Goal: Information Seeking & Learning: Learn about a topic

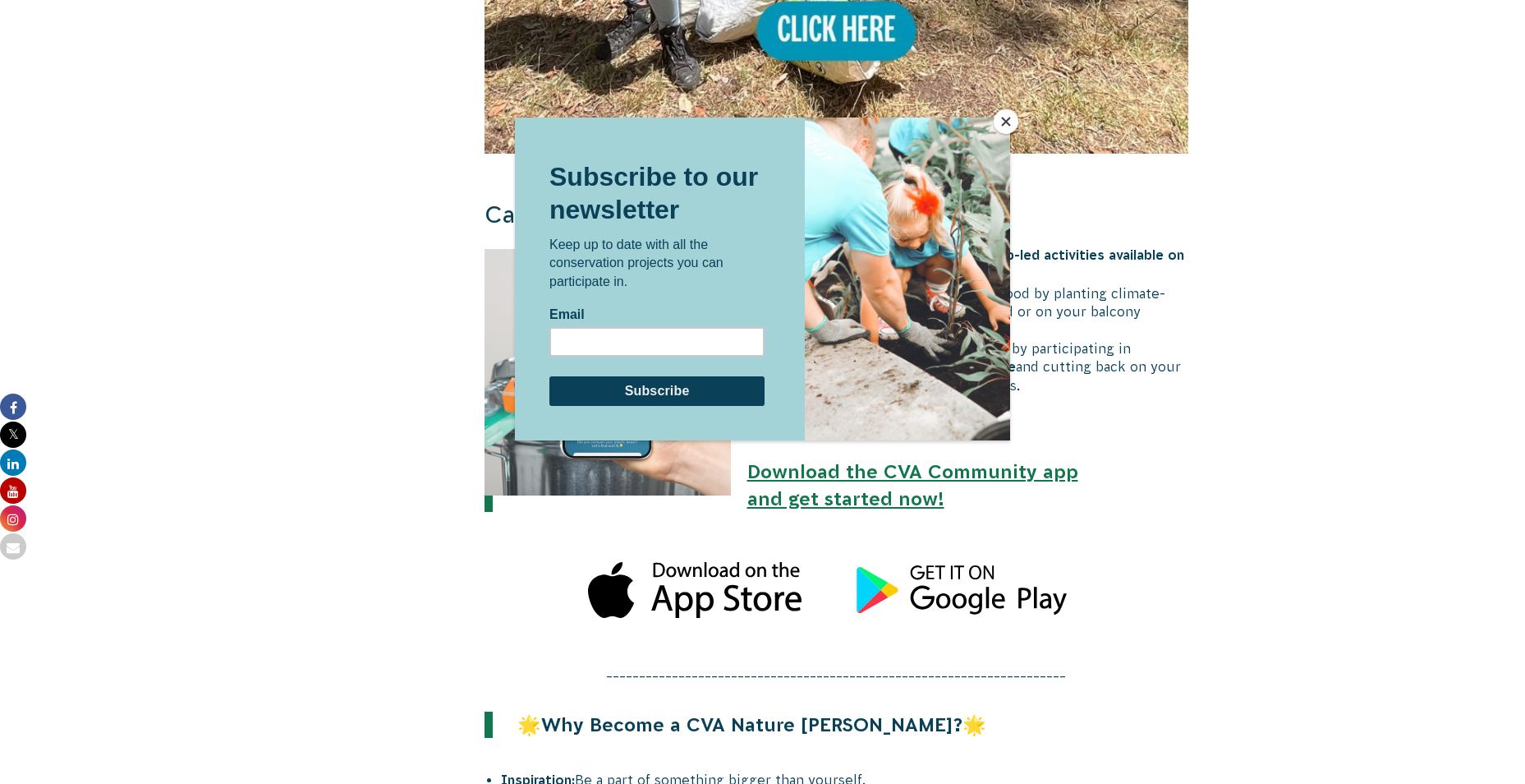
scroll to position [1150, 0]
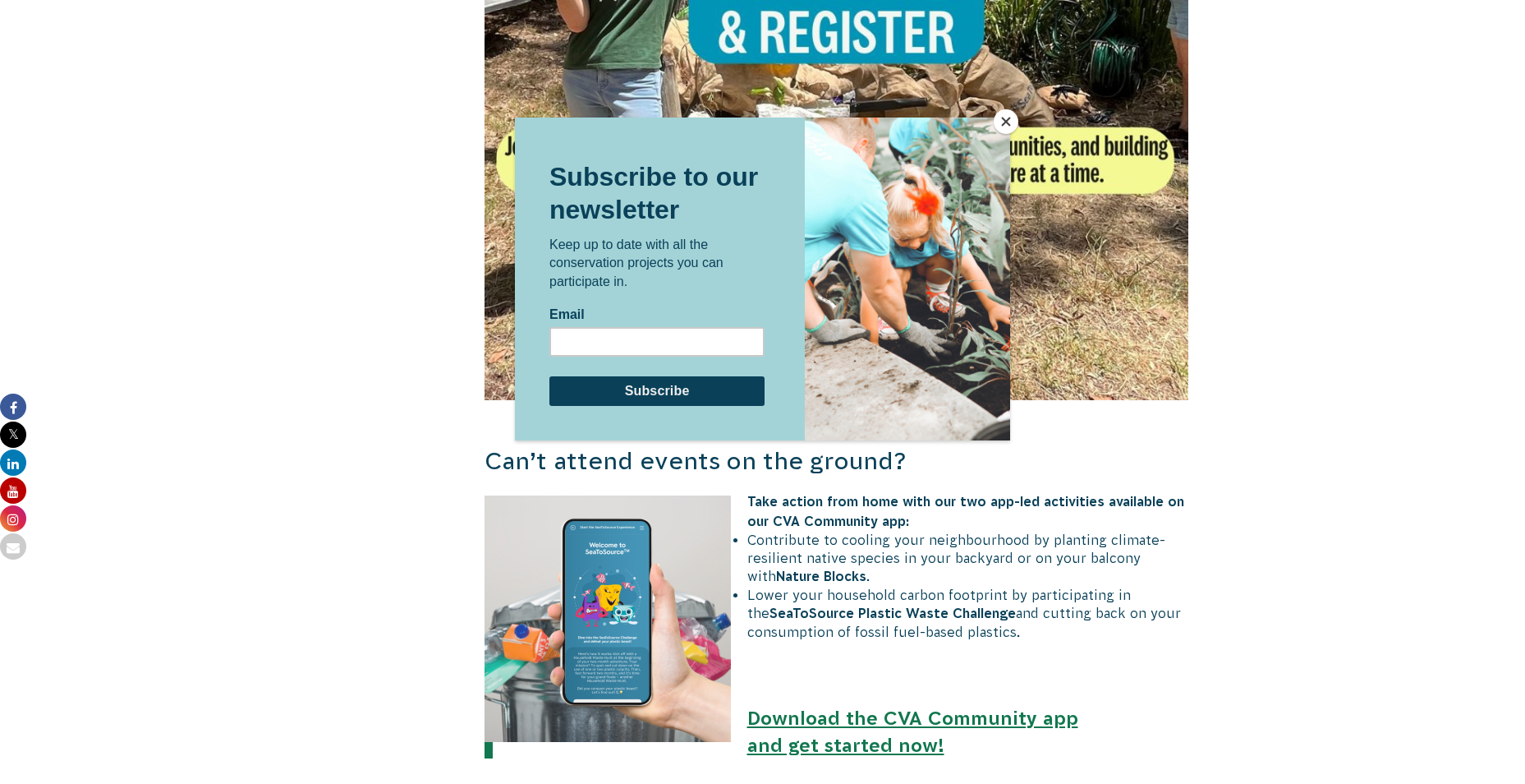
click at [1104, 330] on div at bounding box center [762, 392] width 1525 height 784
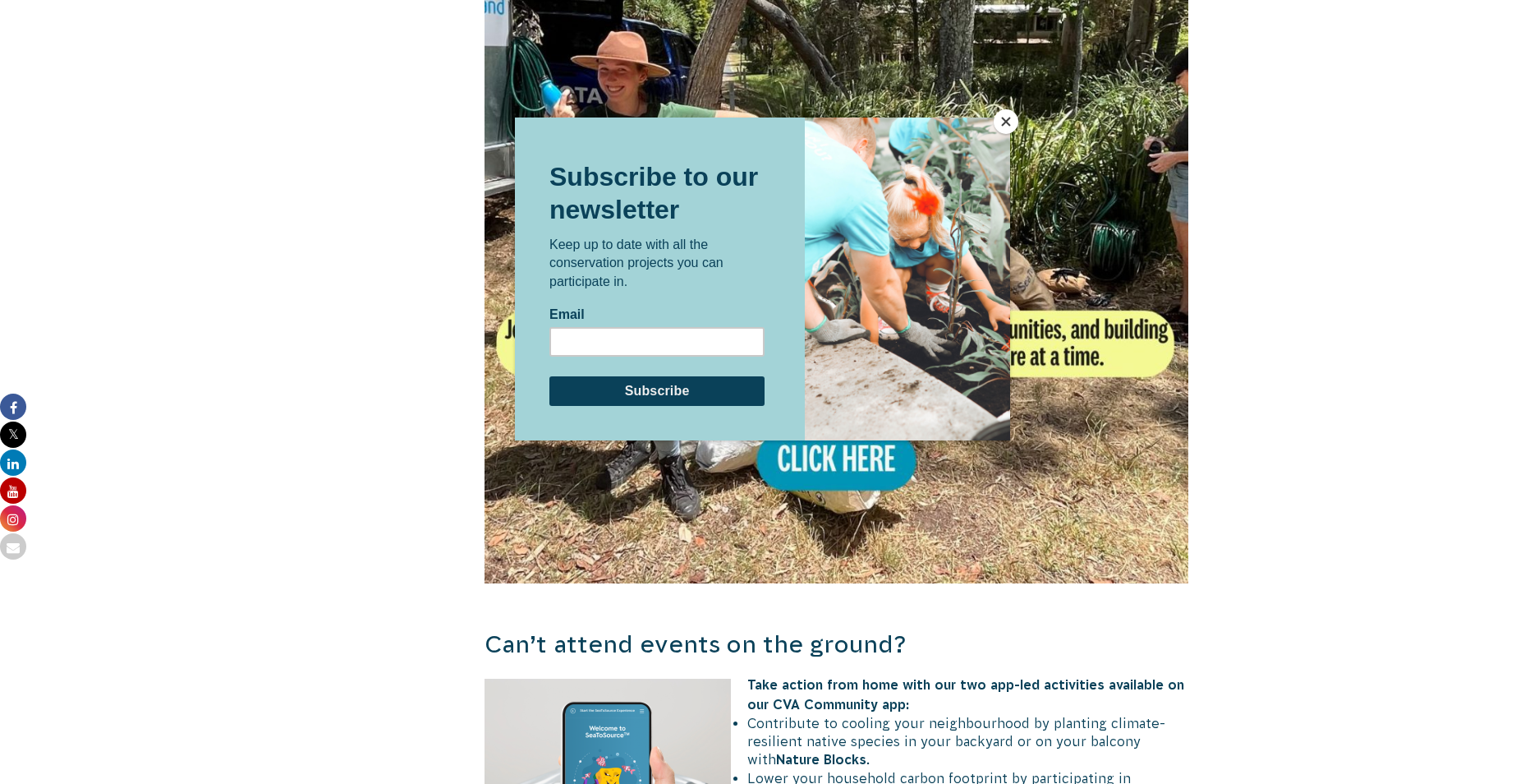
scroll to position [822, 0]
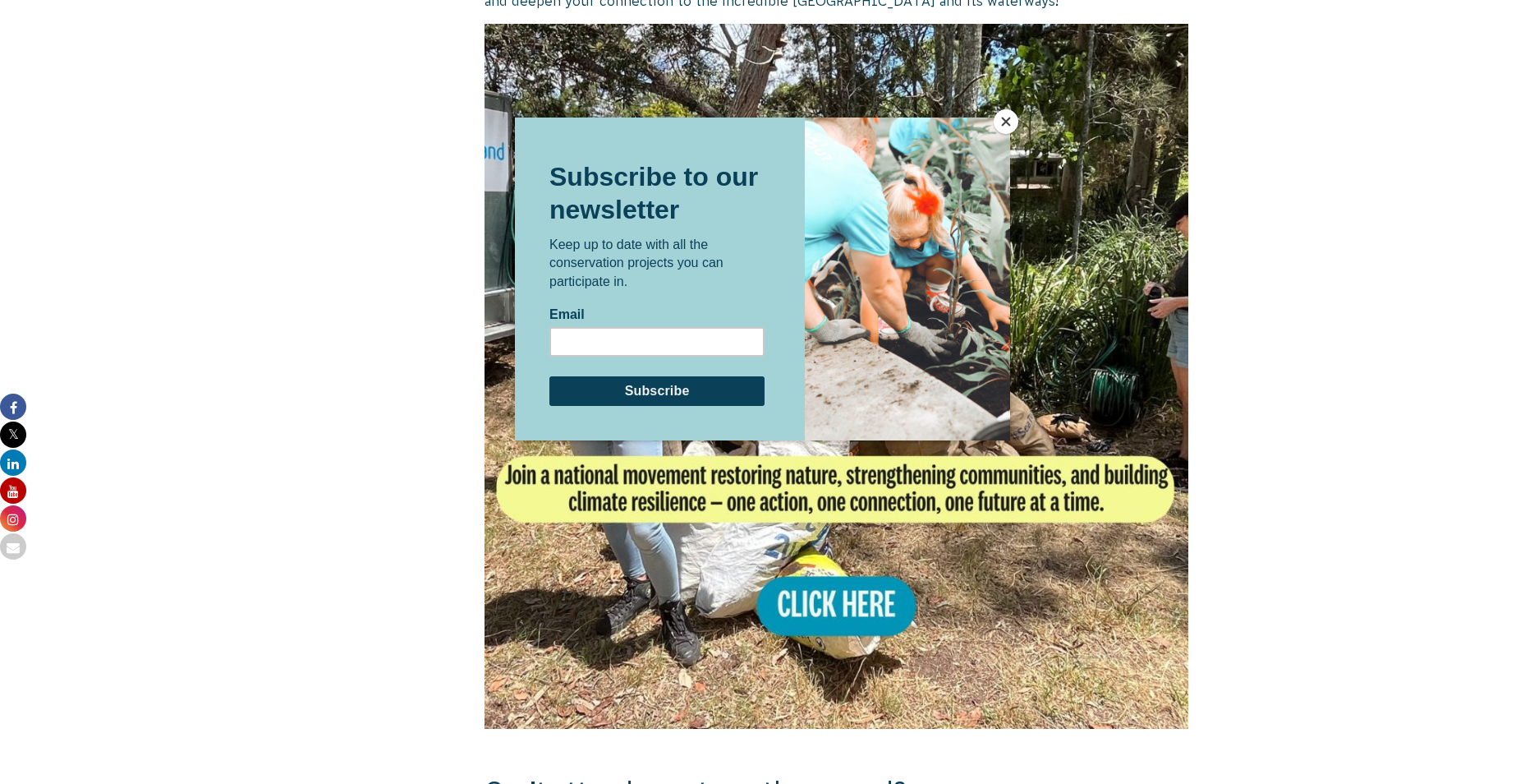
click at [1011, 122] on button "Close" at bounding box center [1006, 122] width 25 height 25
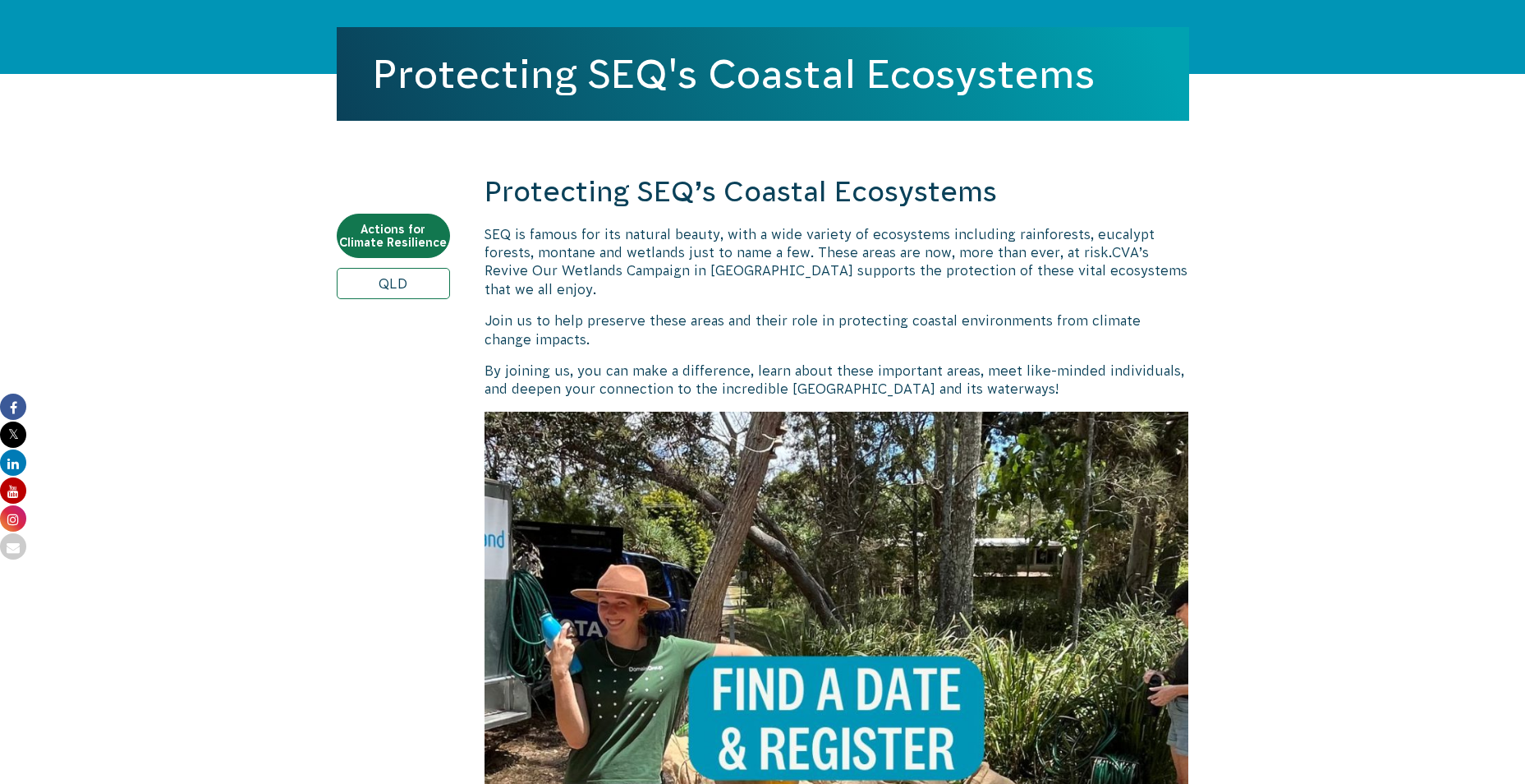
scroll to position [329, 0]
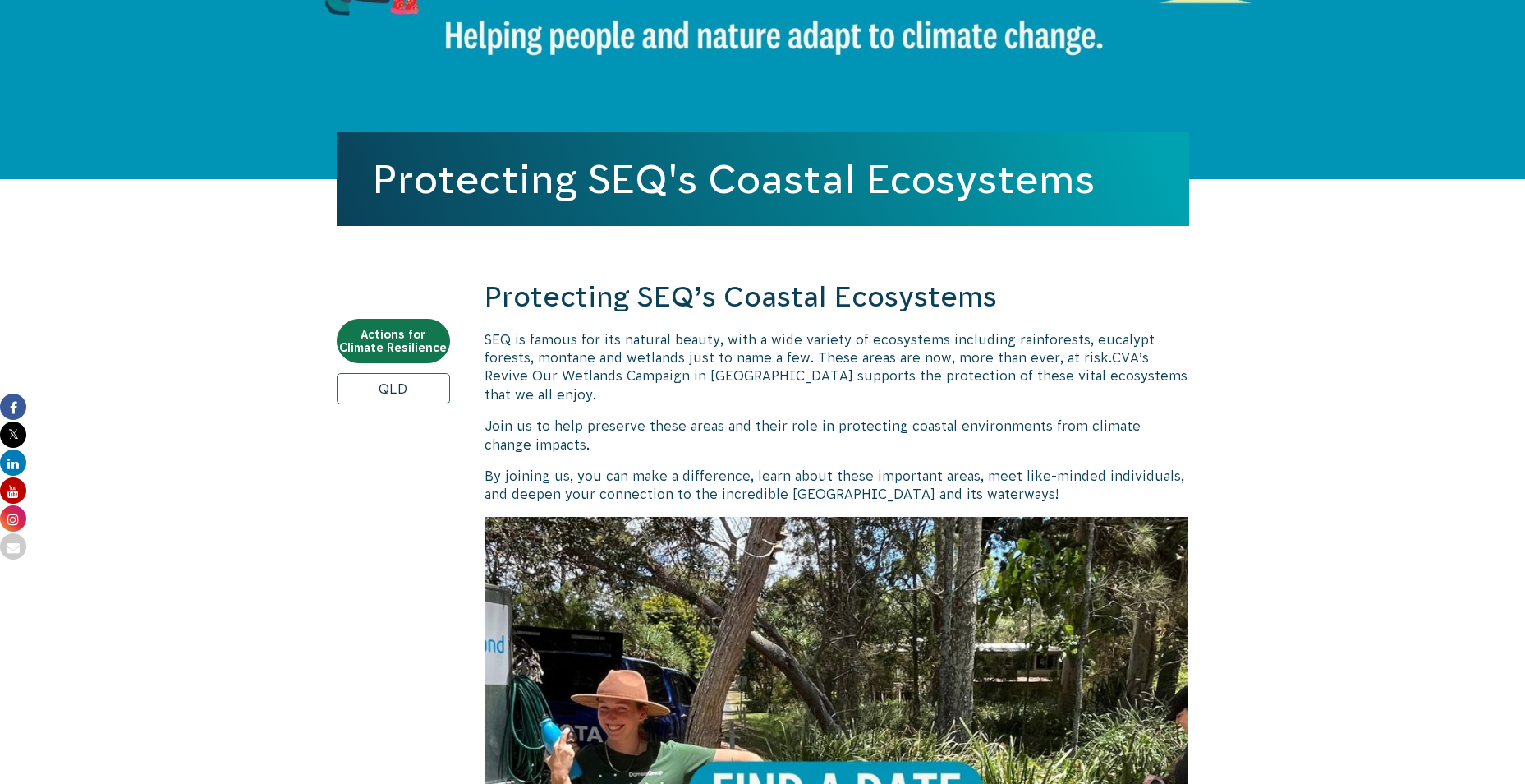
click at [383, 383] on link "QLD" at bounding box center [393, 388] width 114 height 31
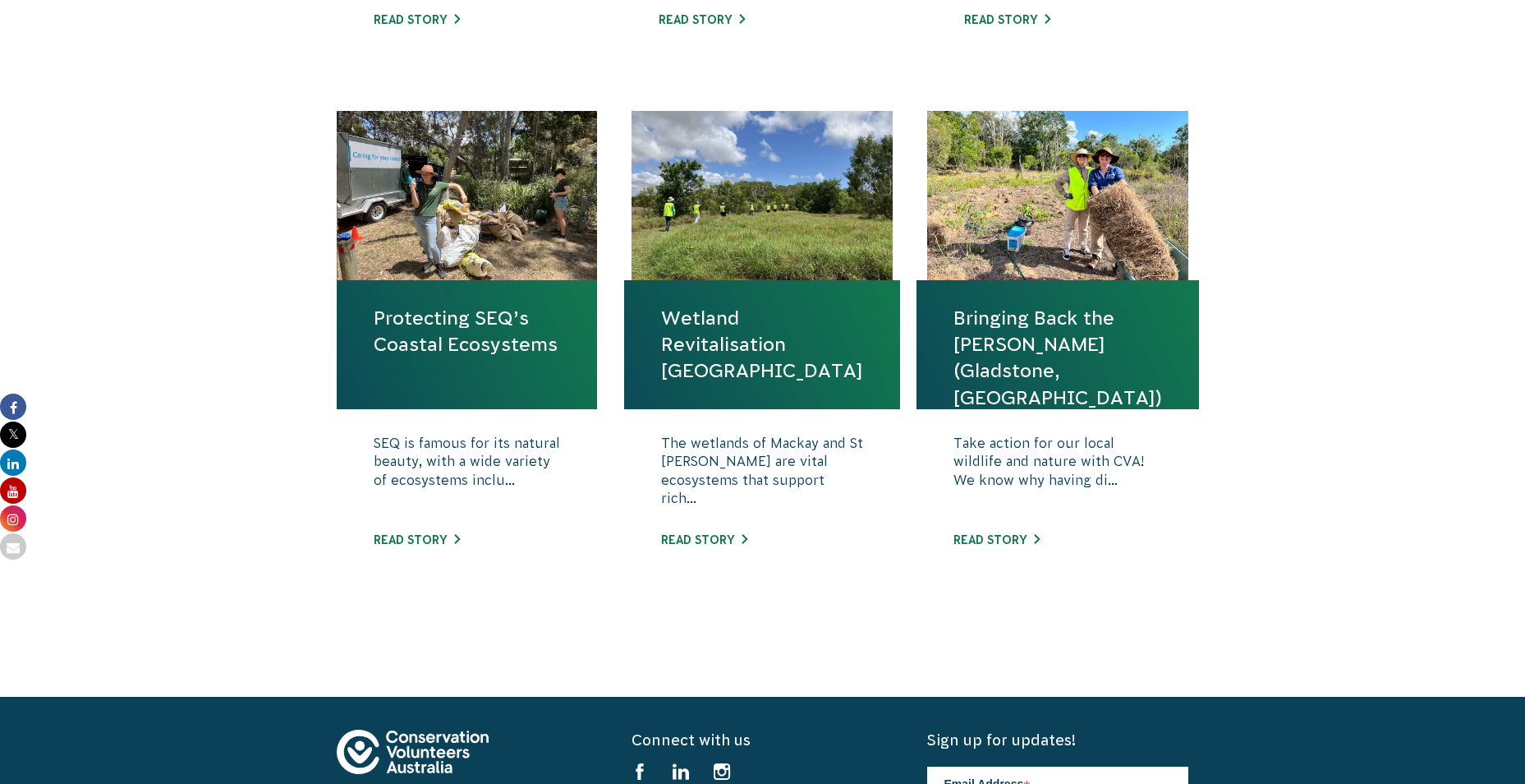
scroll to position [1068, 0]
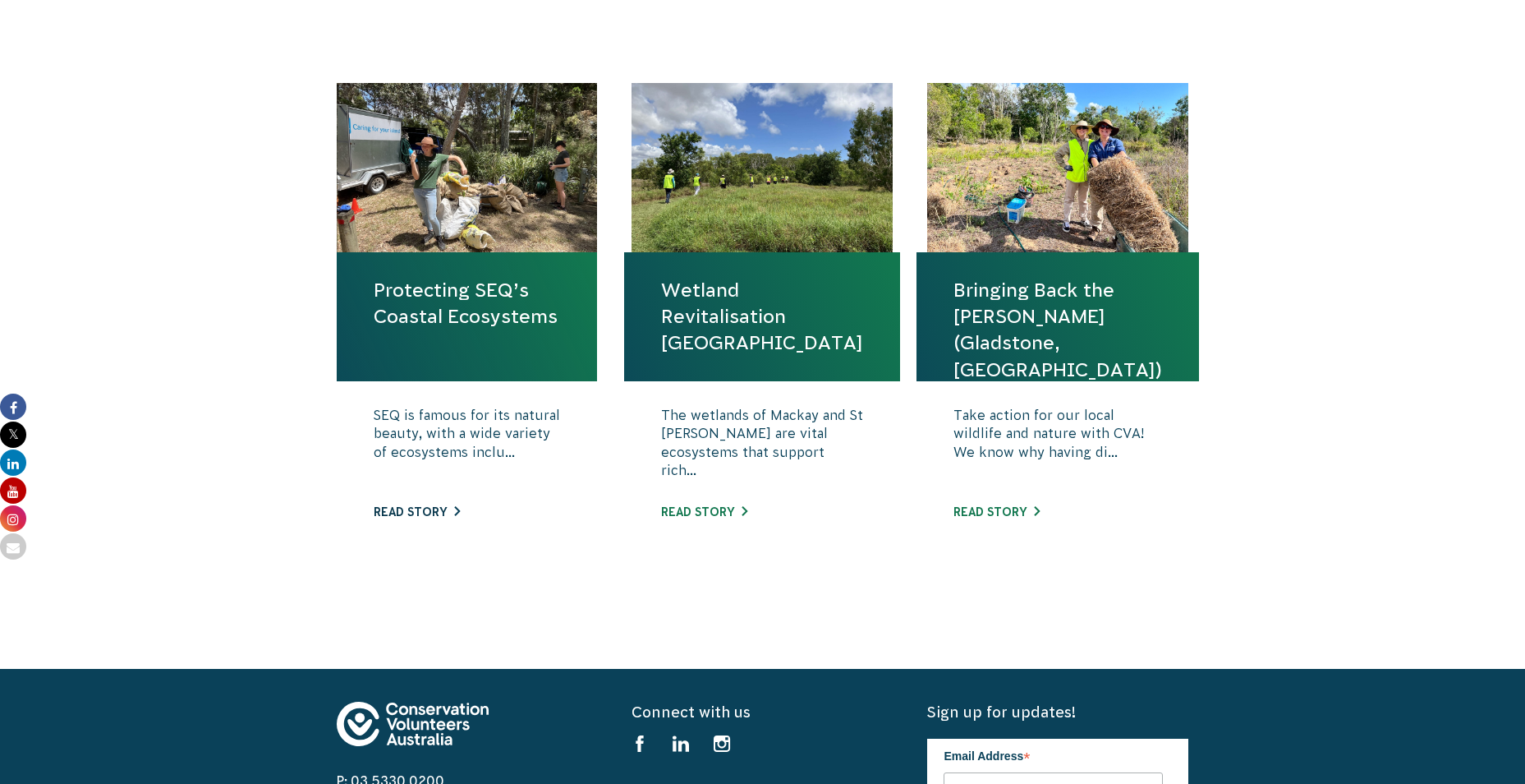
click at [411, 509] on link "Read story" at bounding box center [417, 512] width 86 height 13
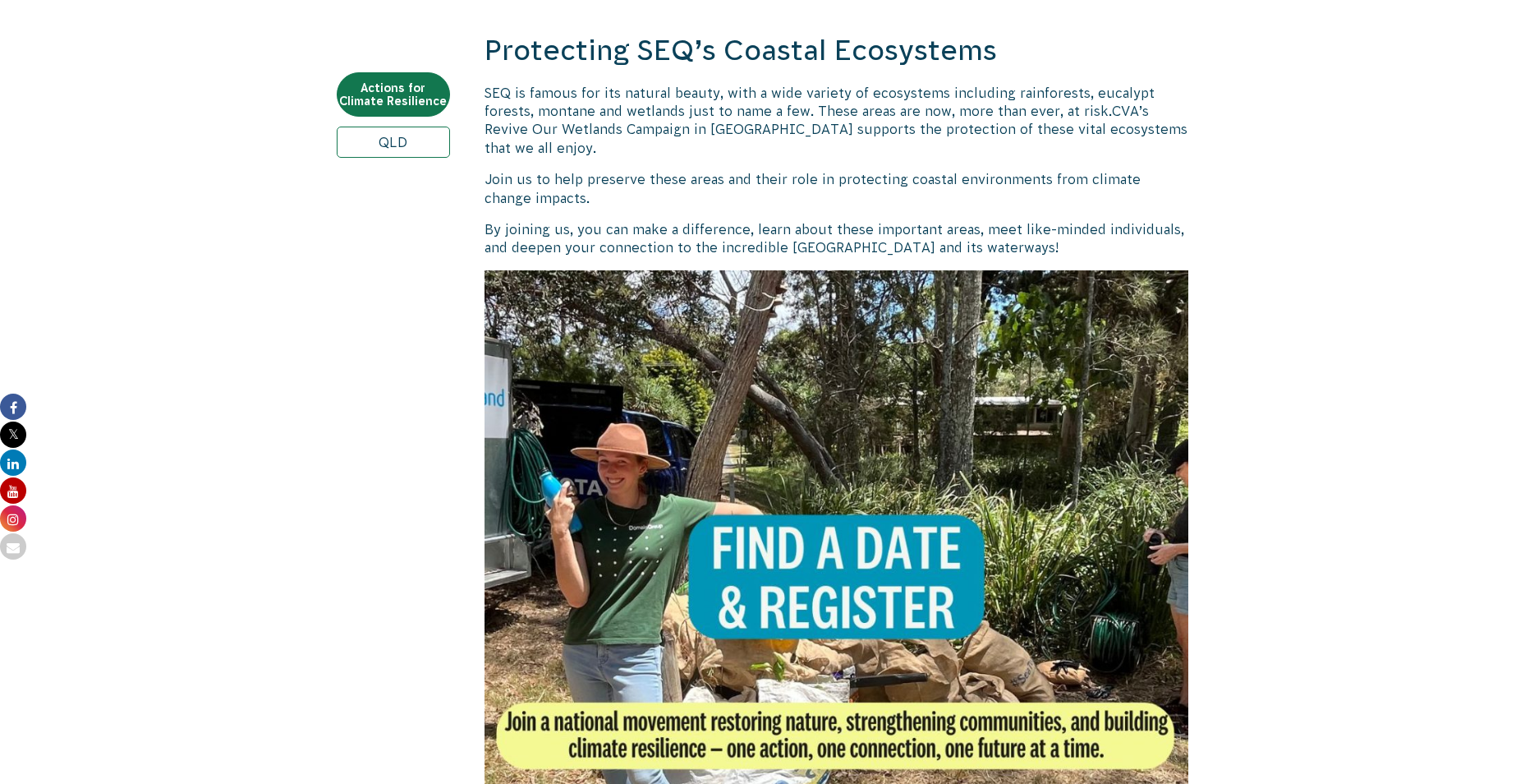
scroll to position [903, 0]
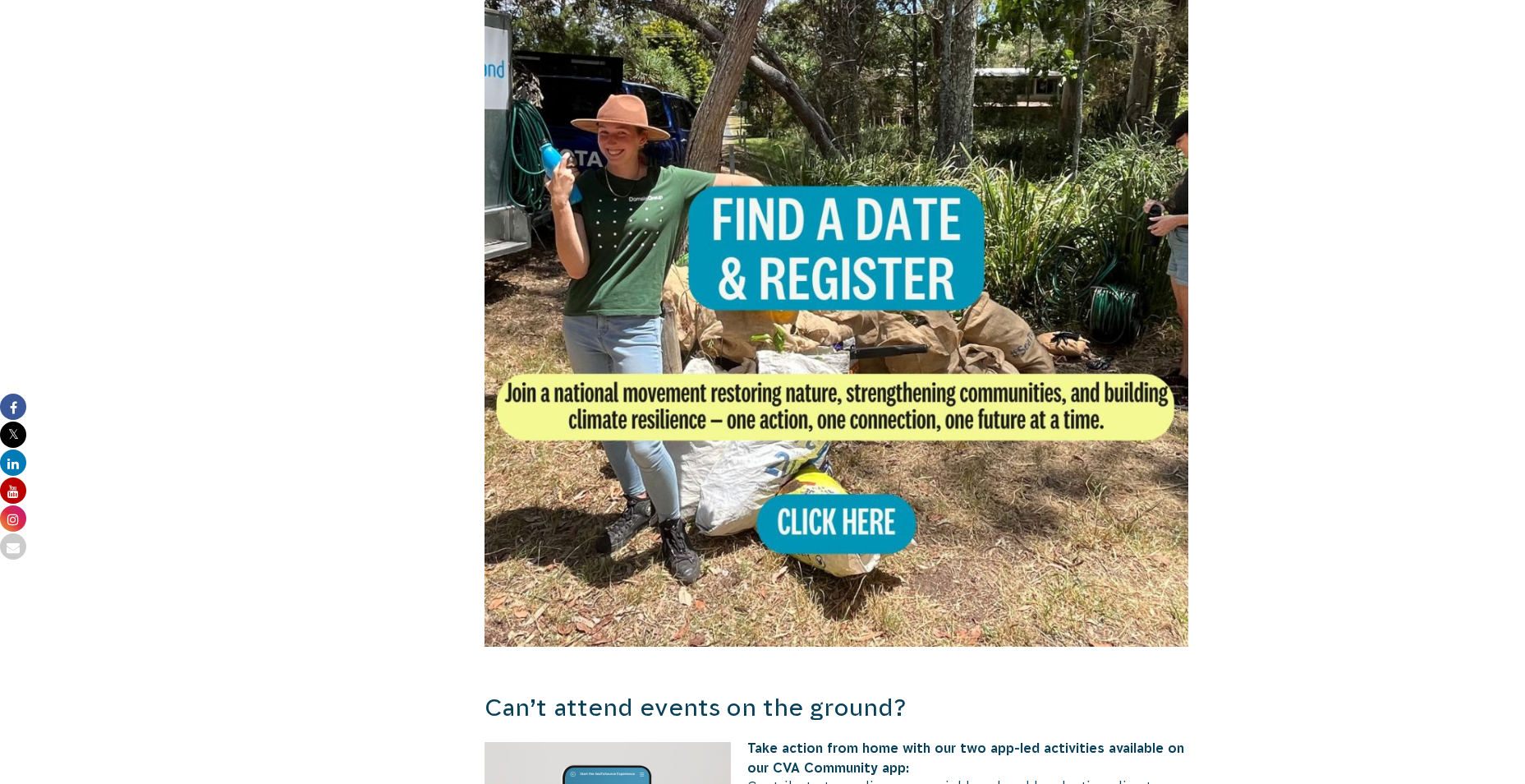
click at [797, 246] on img at bounding box center [837, 294] width 705 height 705
